Goal: Transaction & Acquisition: Purchase product/service

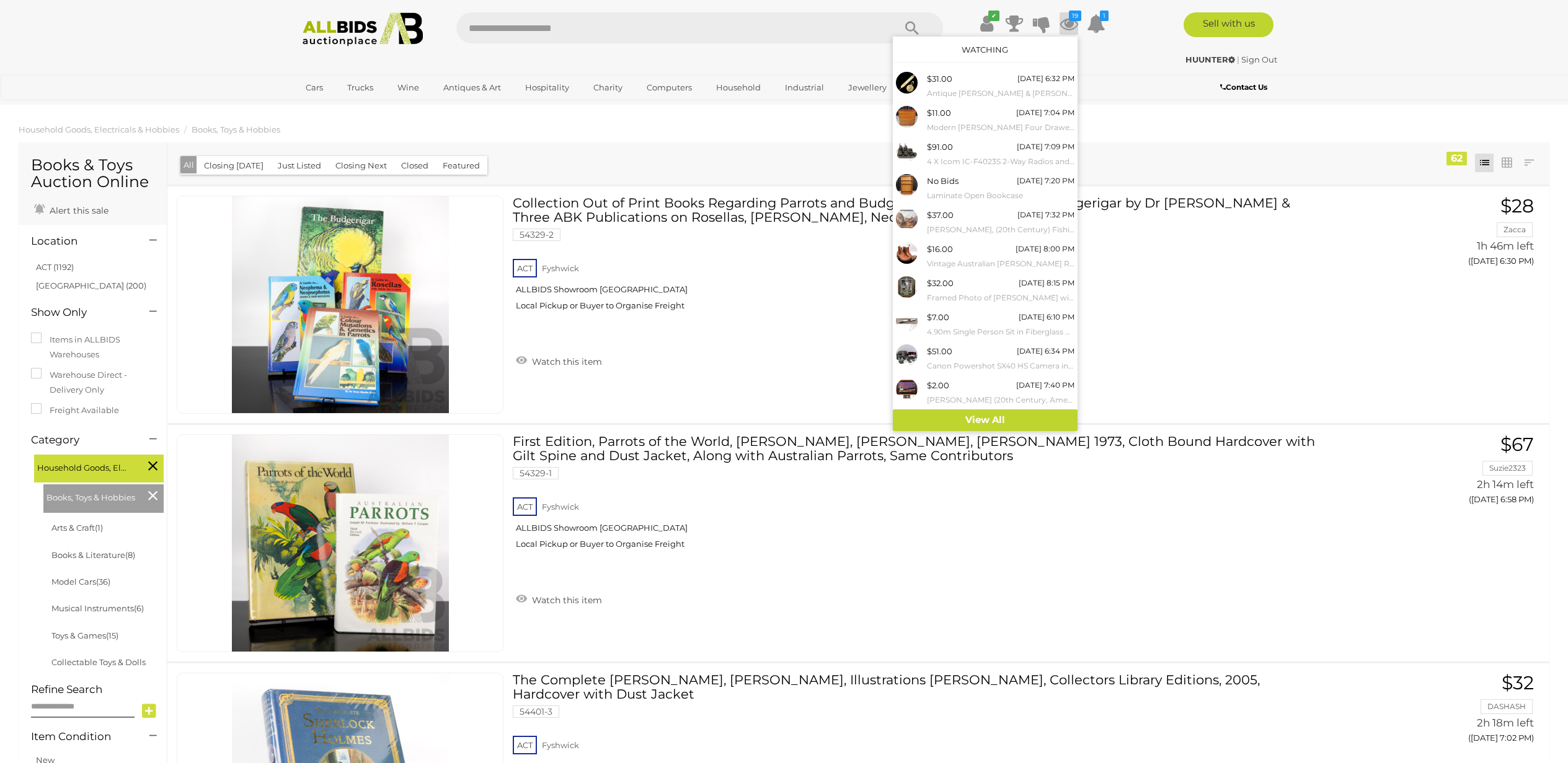
scroll to position [13862, 0]
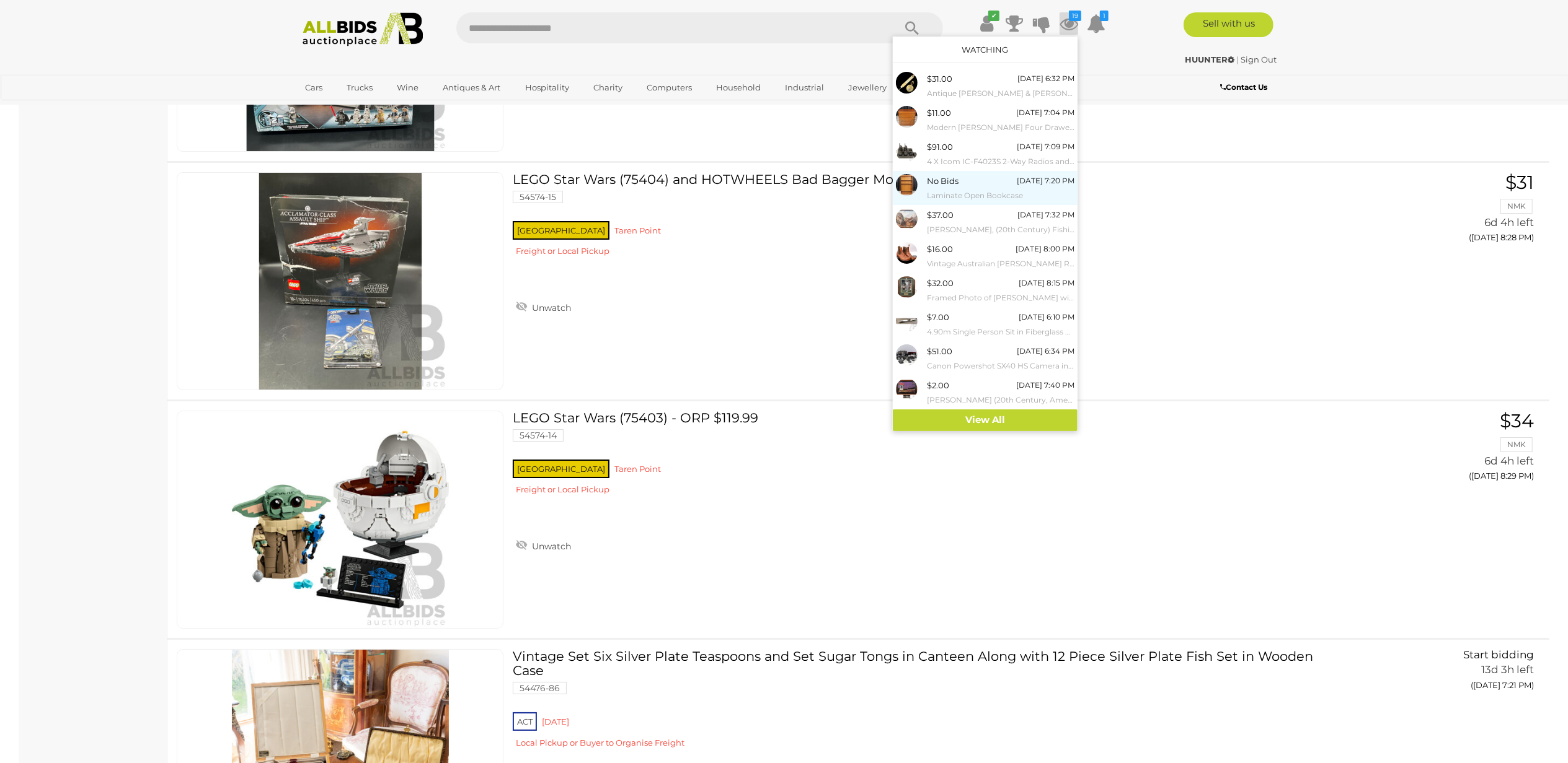
click at [944, 191] on small "Laminate Open Bookcase" at bounding box center [1001, 196] width 147 height 14
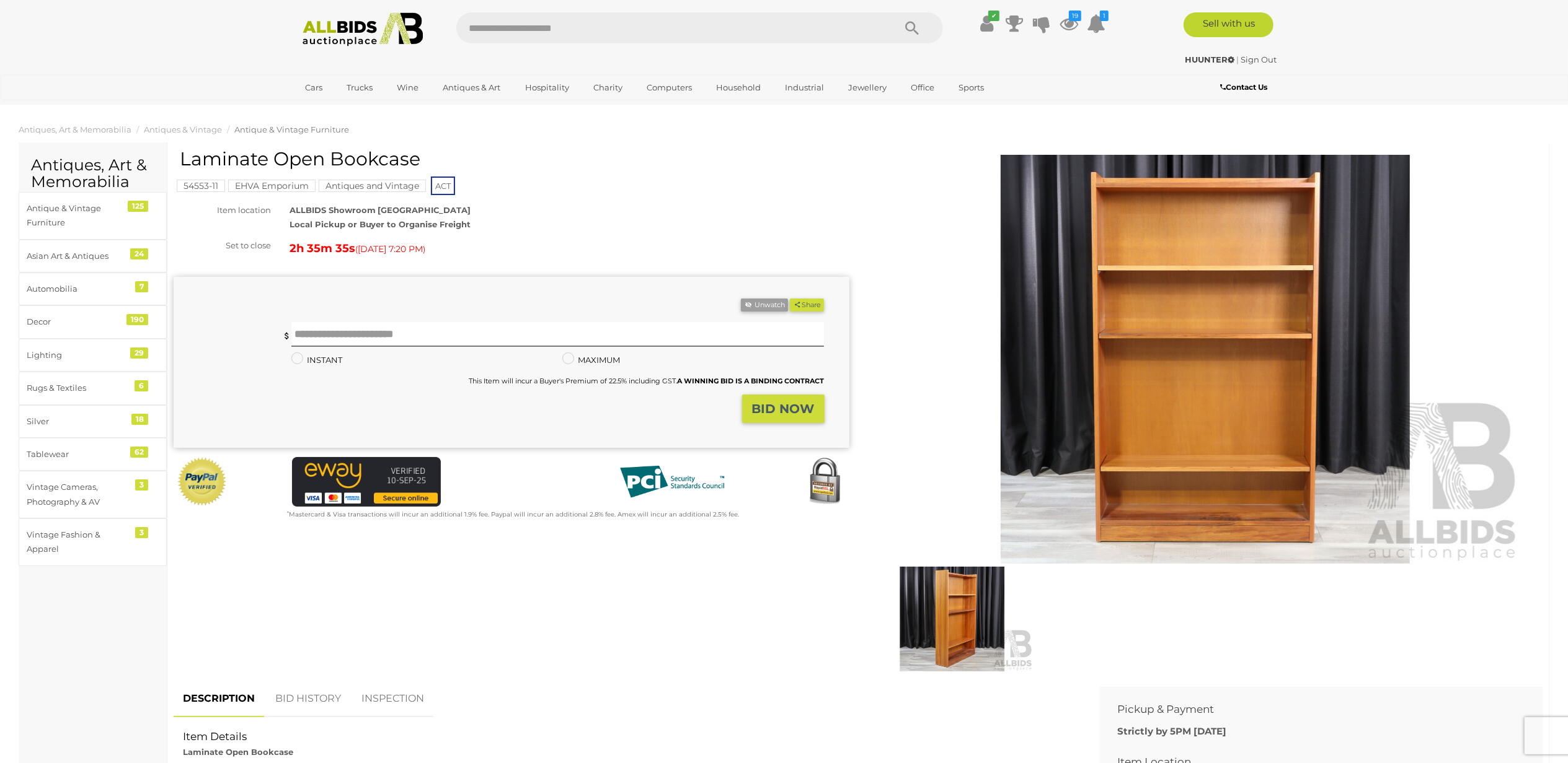
click at [1154, 387] on img at bounding box center [1206, 359] width 635 height 409
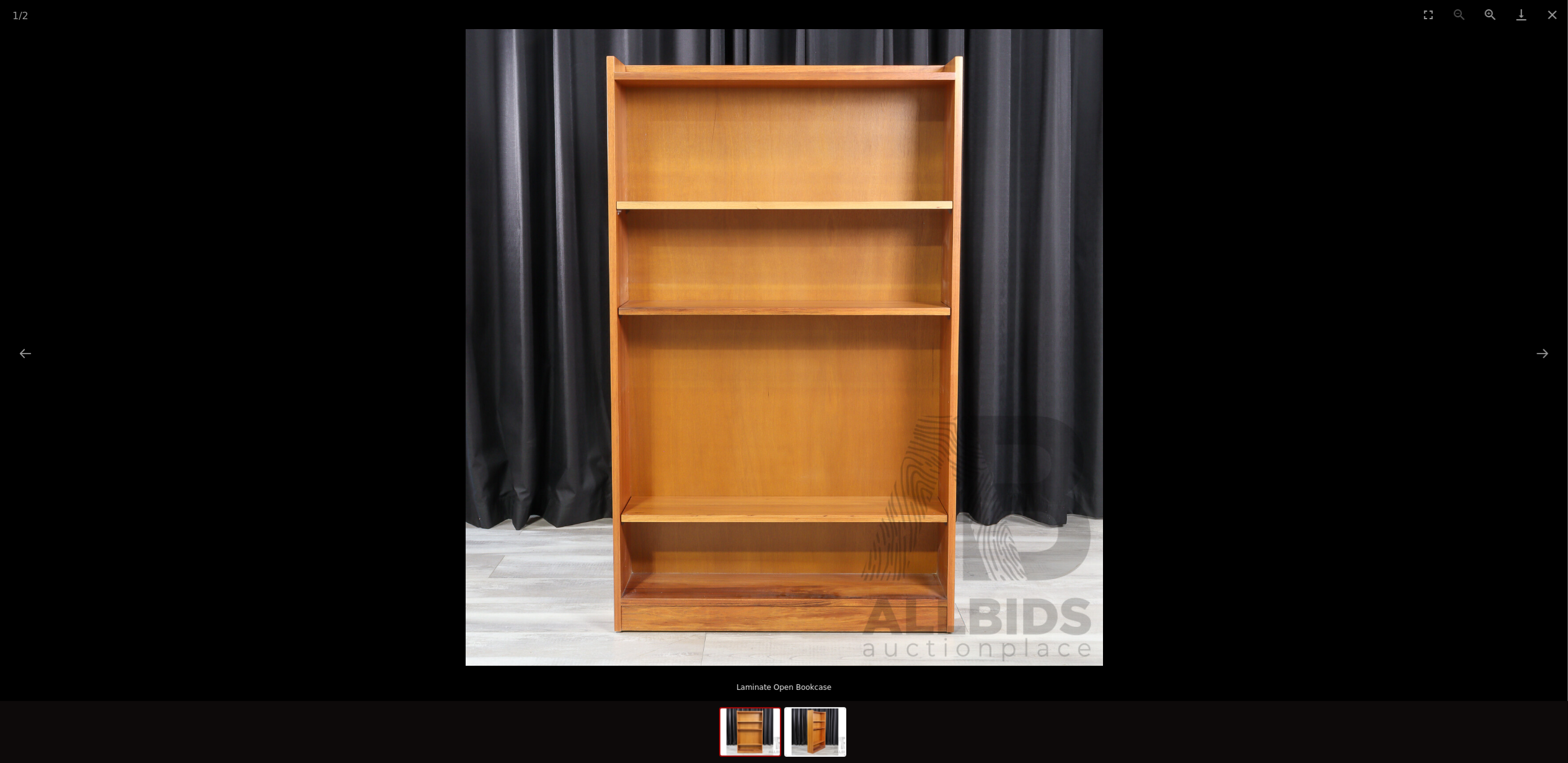
click at [864, 439] on img at bounding box center [784, 347] width 638 height 637
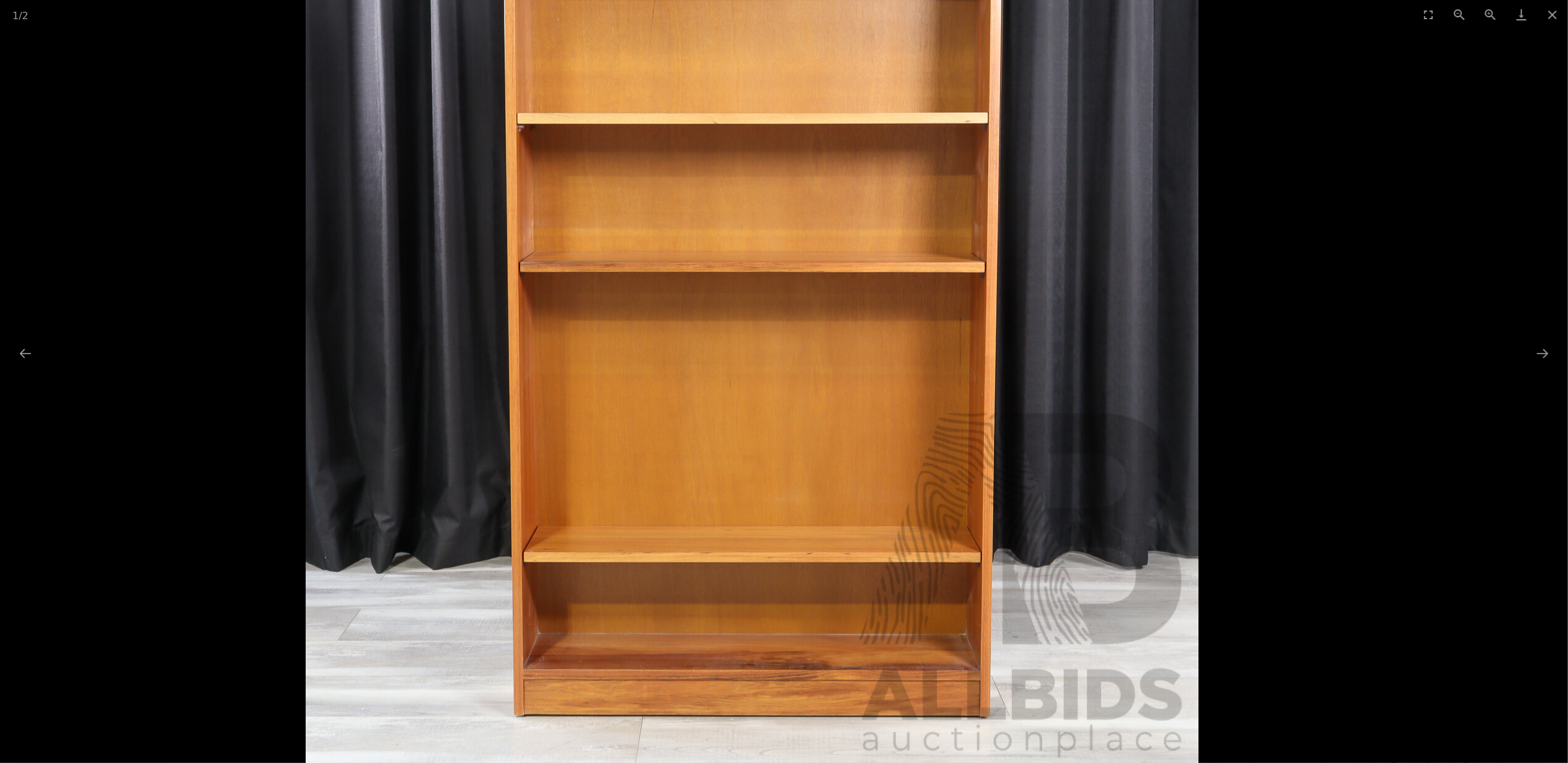
scroll to position [248, 0]
click at [1541, 349] on button "Next slide" at bounding box center [1543, 353] width 26 height 24
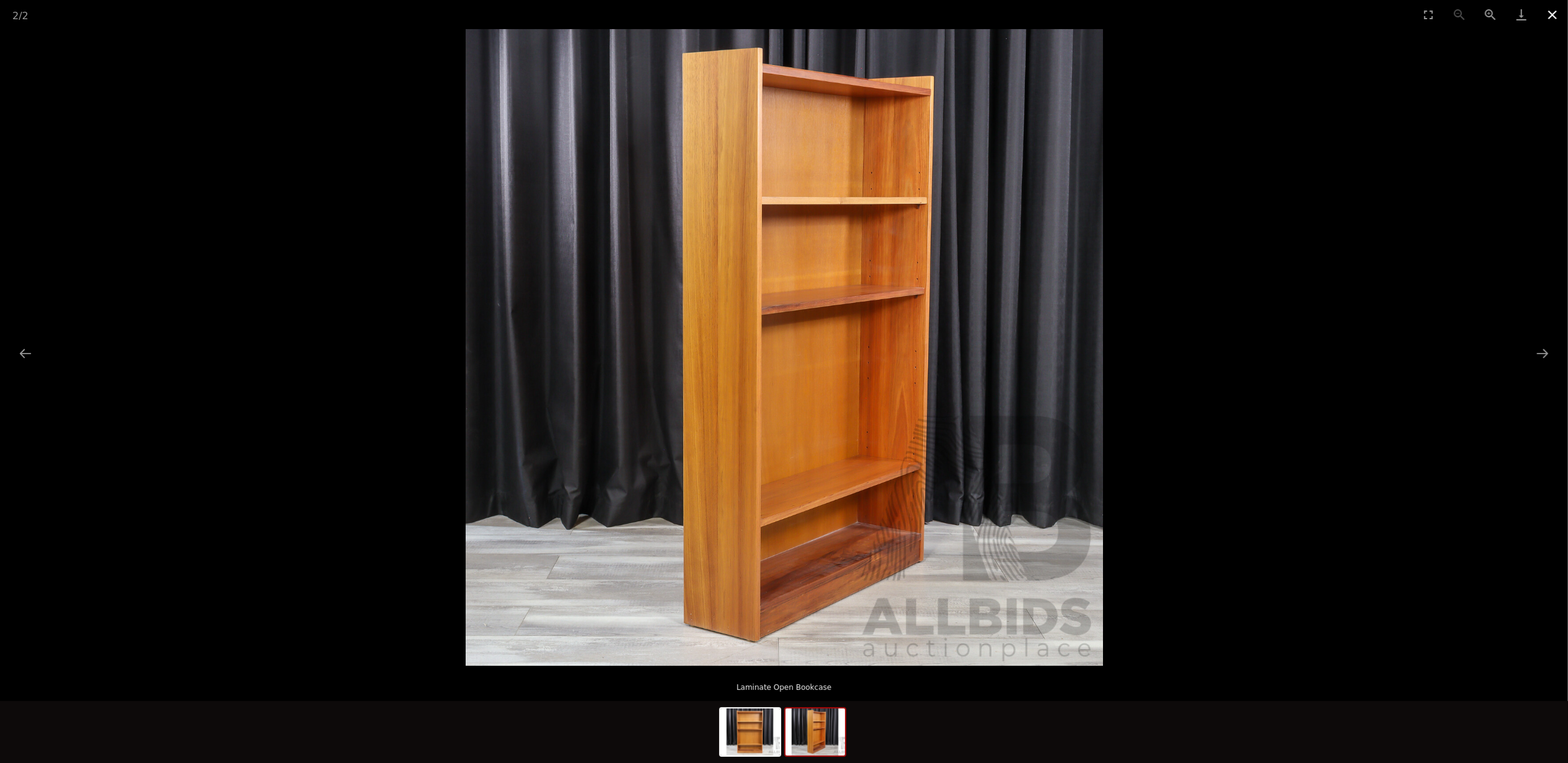
click at [1551, 6] on button "Close gallery" at bounding box center [1552, 15] width 31 height 29
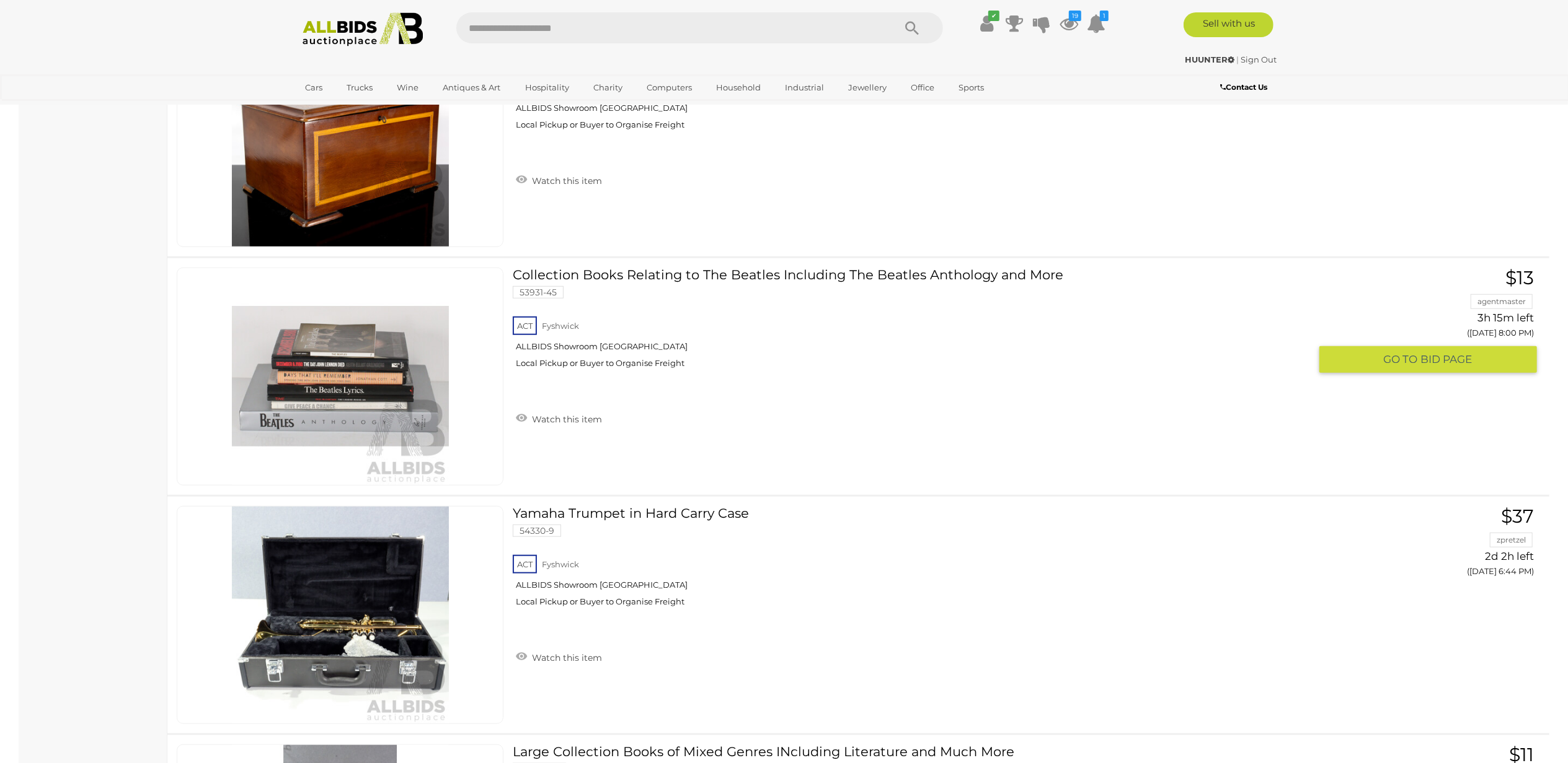
scroll to position [1034, 0]
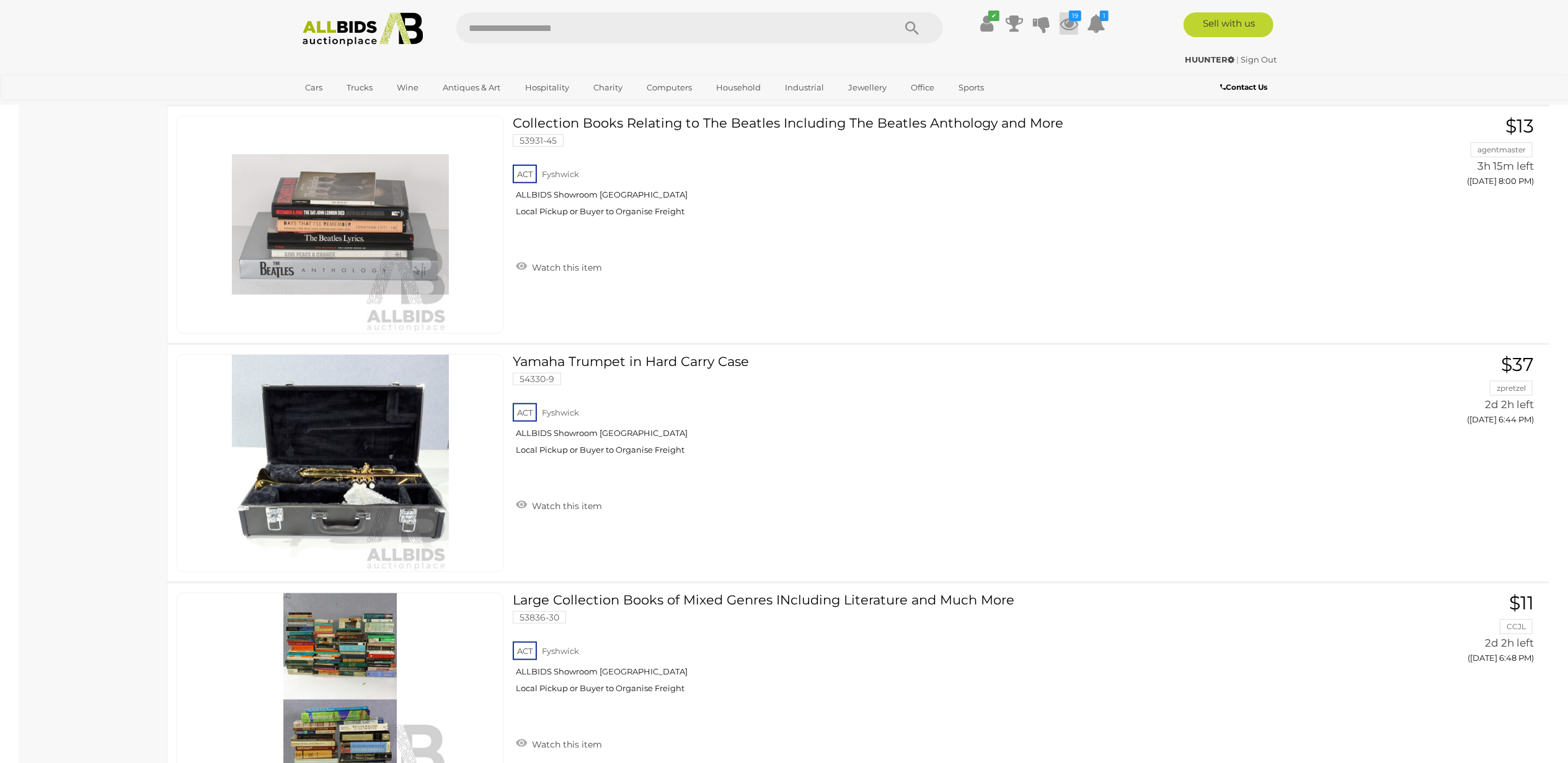
click at [1070, 21] on icon at bounding box center [1068, 23] width 19 height 22
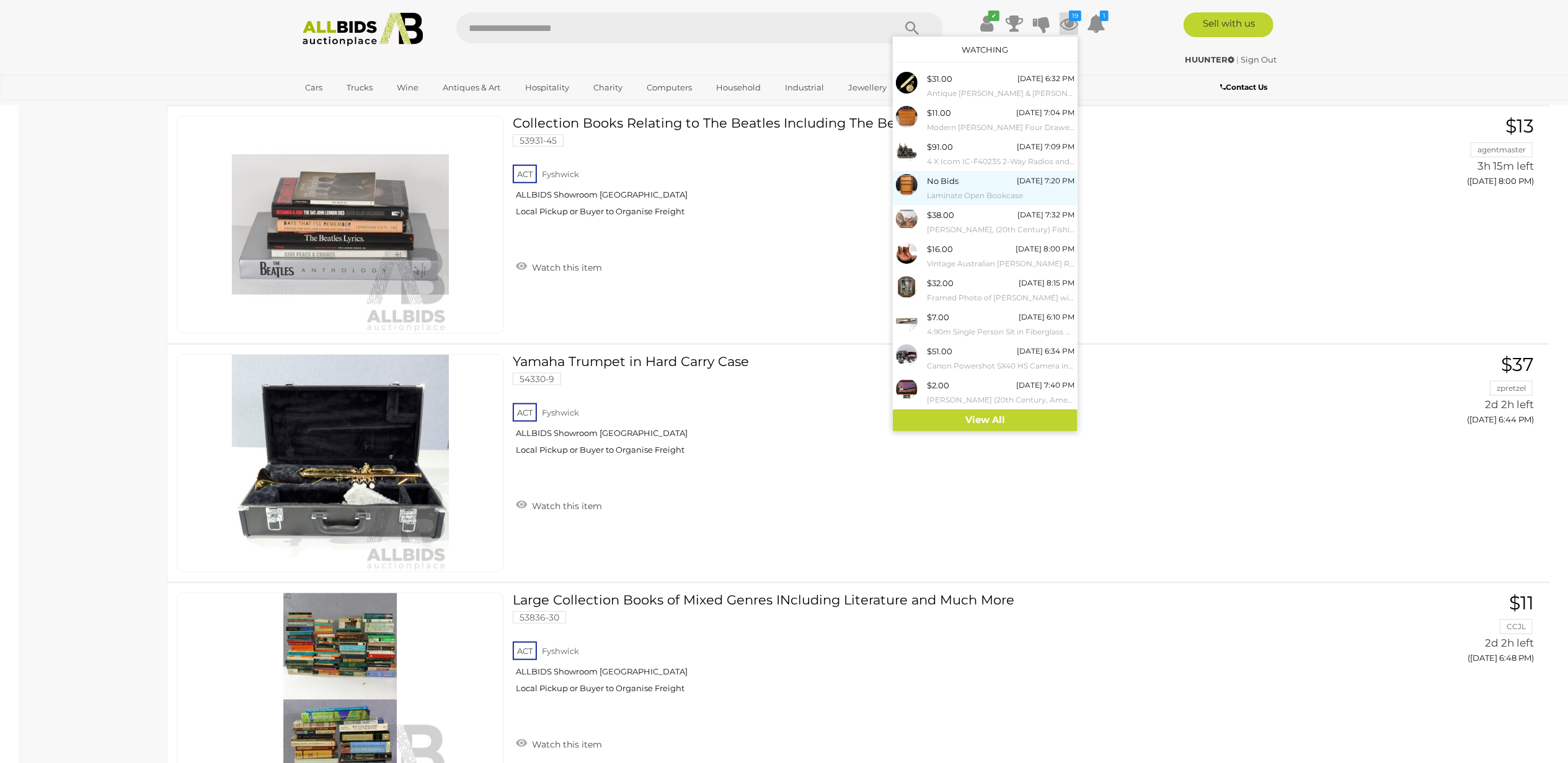
click at [998, 194] on small "Laminate Open Bookcase" at bounding box center [1001, 196] width 147 height 14
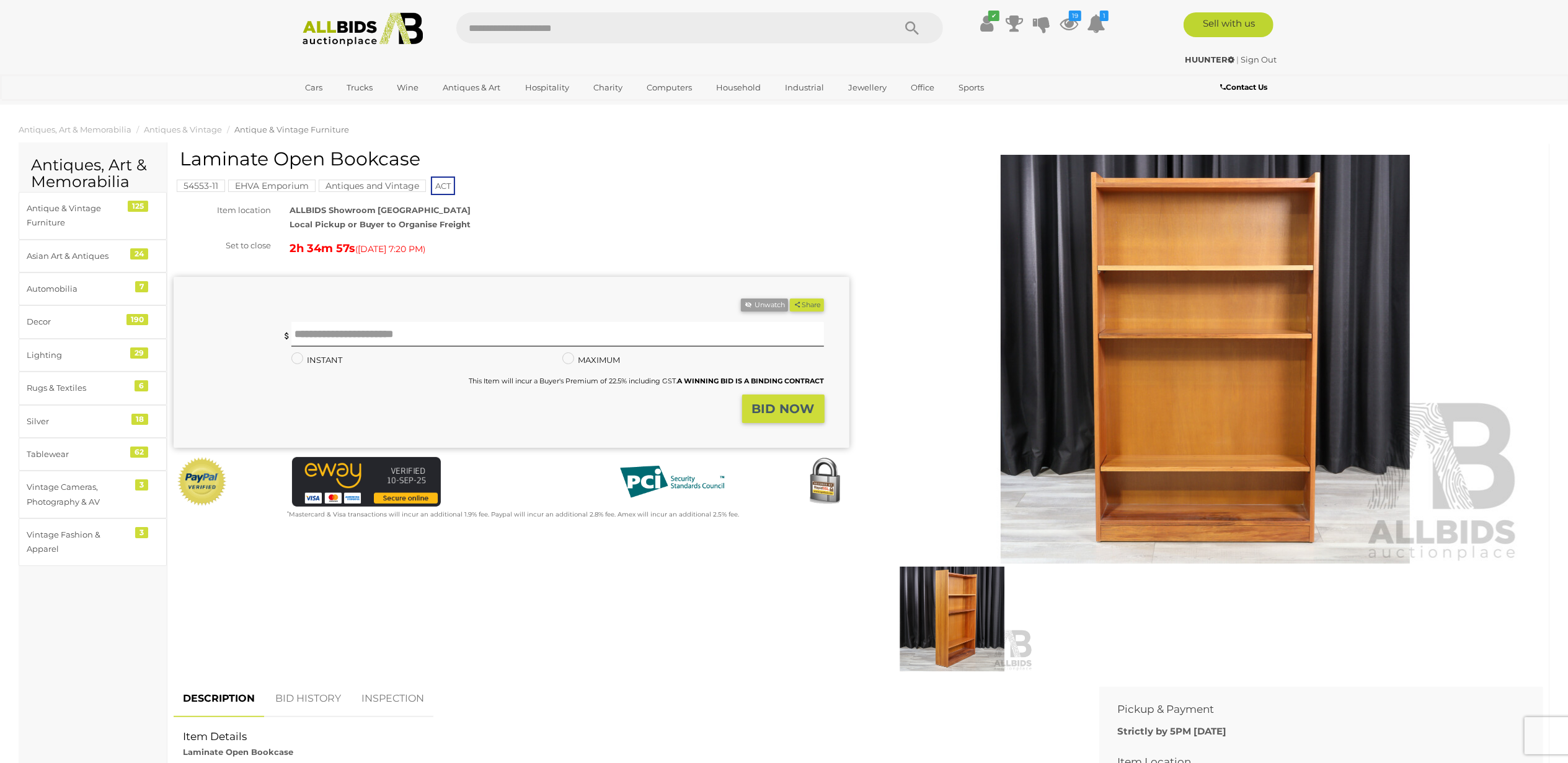
scroll to position [248, 0]
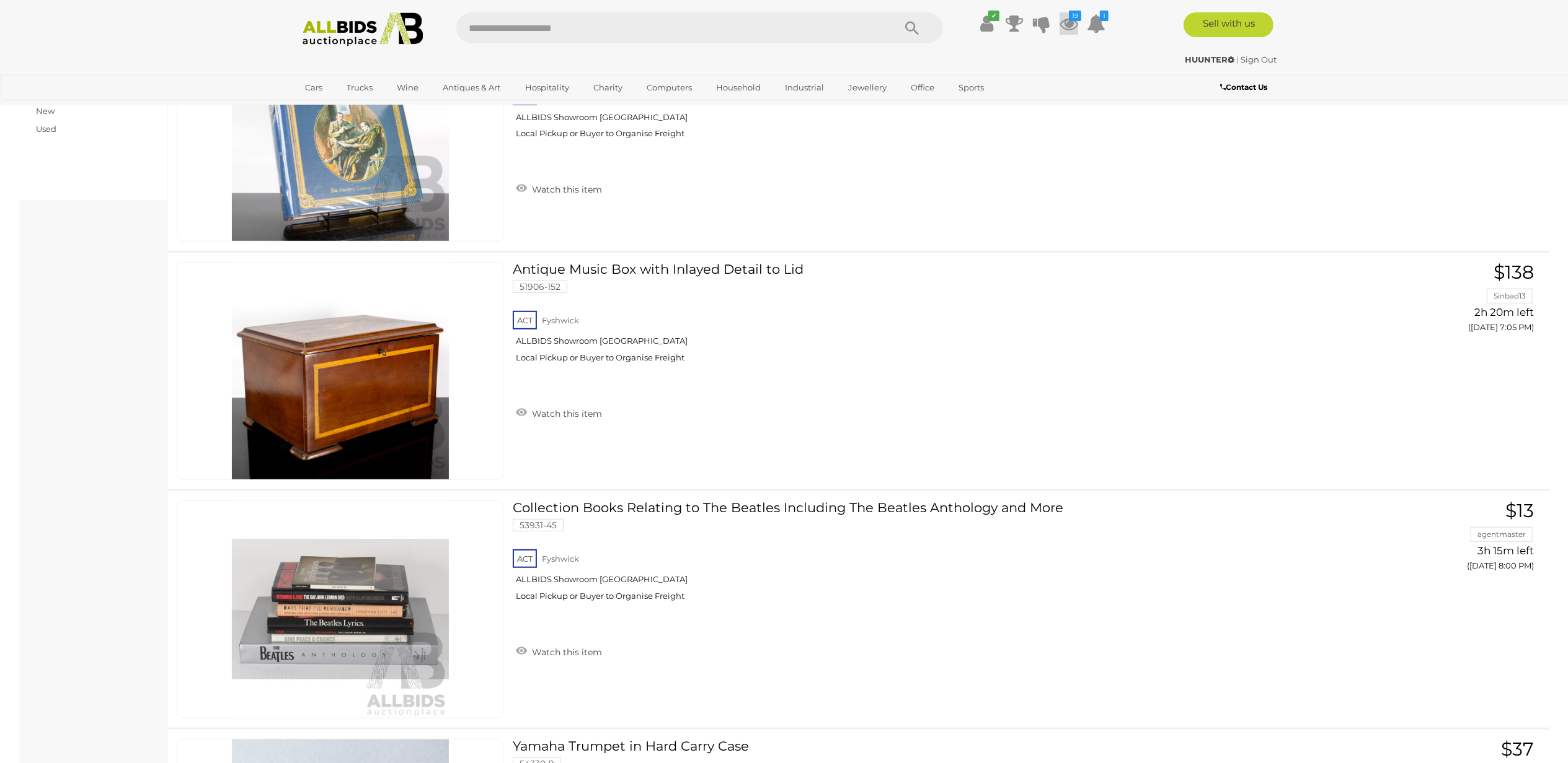
scroll to position [786, 0]
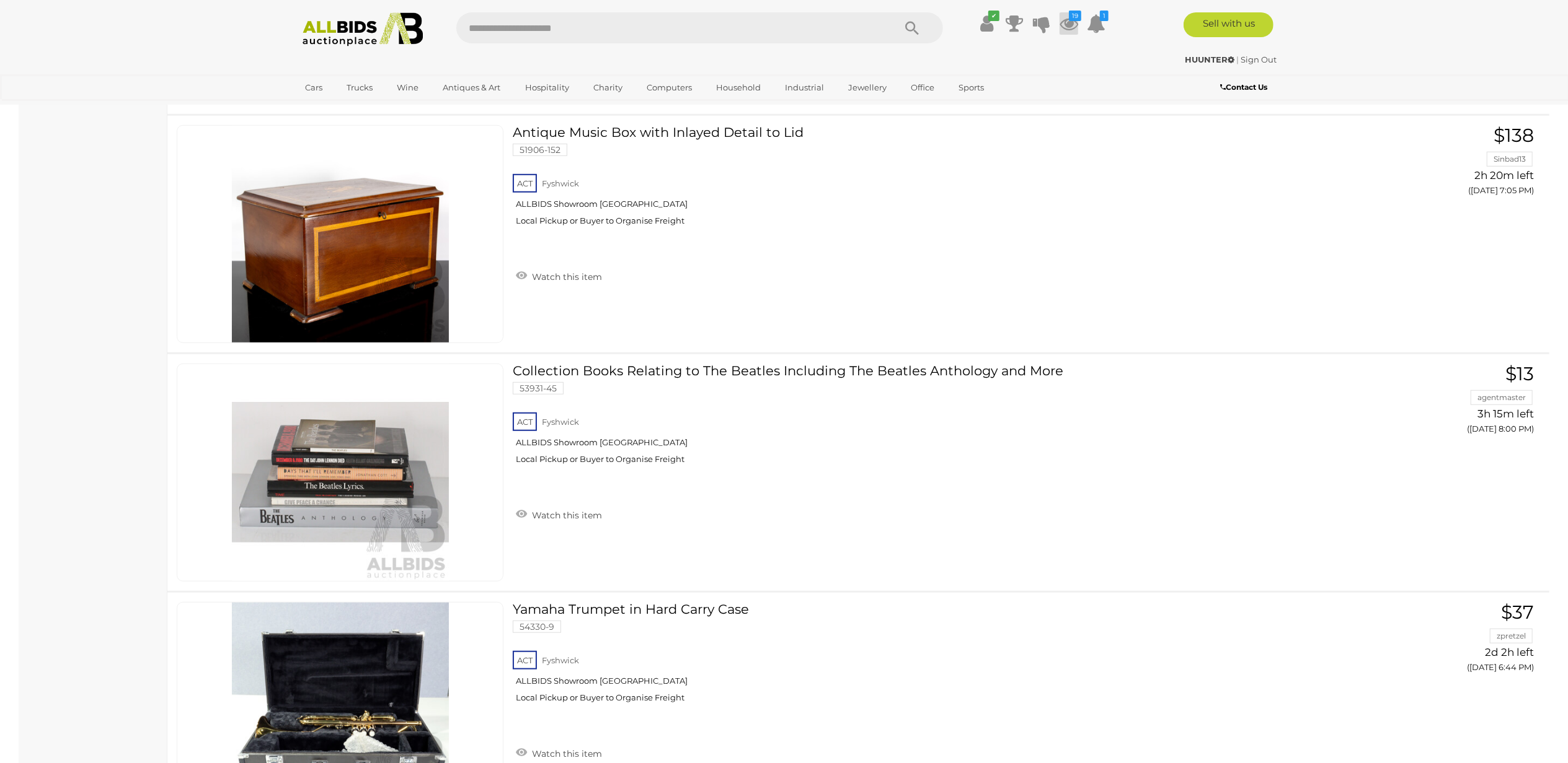
click at [1070, 19] on icon "19" at bounding box center [1075, 16] width 13 height 11
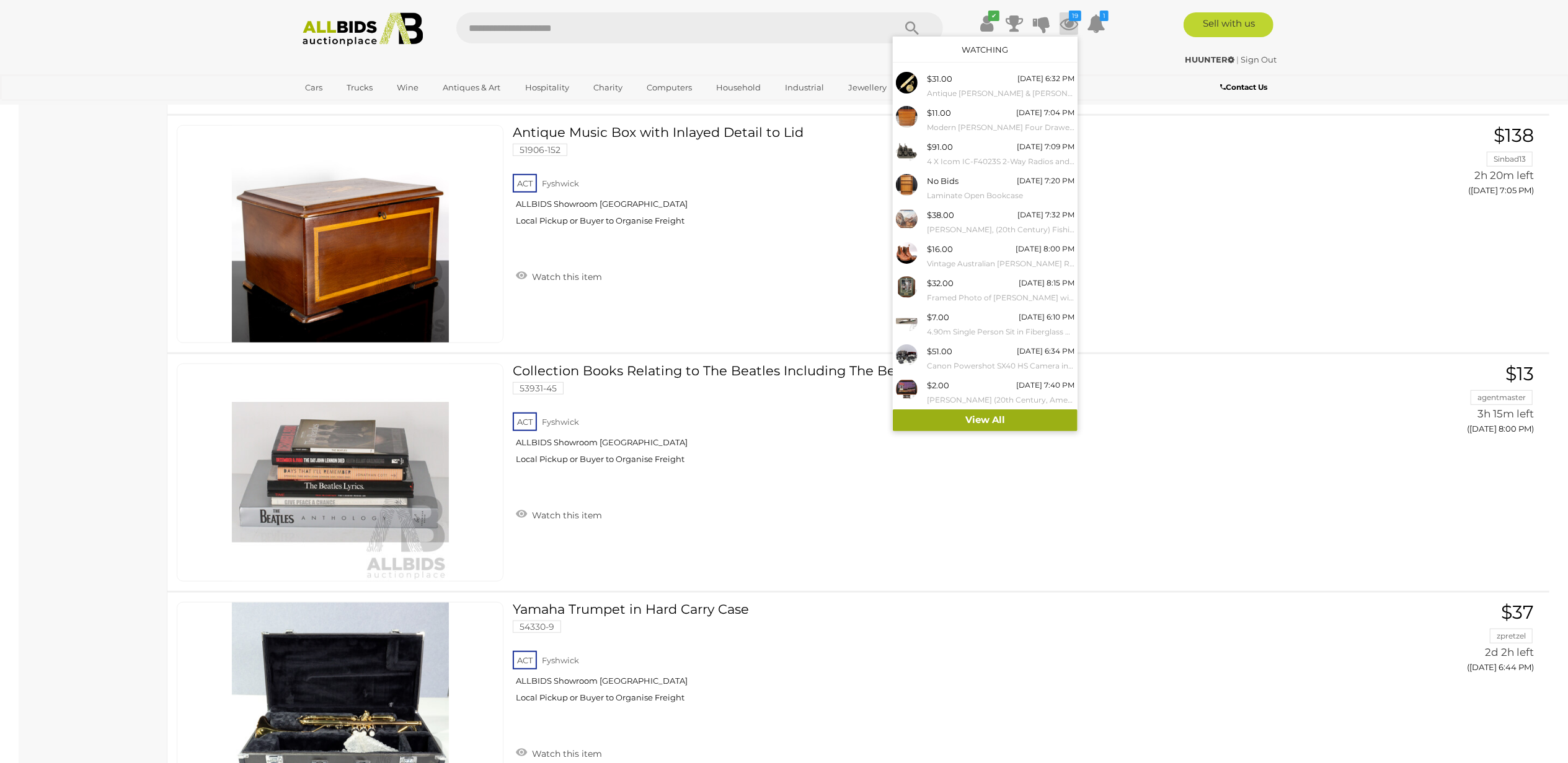
click at [1017, 422] on link "View All" at bounding box center [985, 421] width 185 height 21
